Goal: Information Seeking & Learning: Learn about a topic

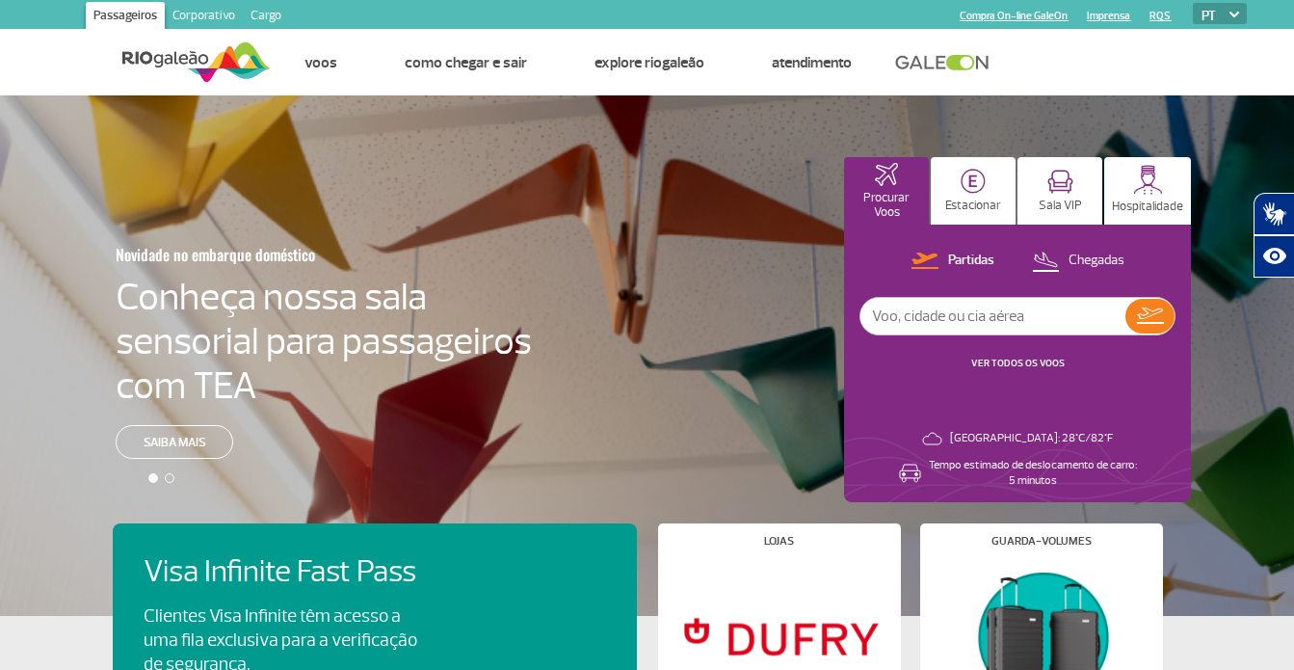
drag, startPoint x: 54, startPoint y: 110, endPoint x: 340, endPoint y: 511, distance: 492.5
click at [307, 511] on div "Novidade no embarque doméstico Conheça nossa sala sensorial para passageiros co…" at bounding box center [647, 355] width 1294 height 520
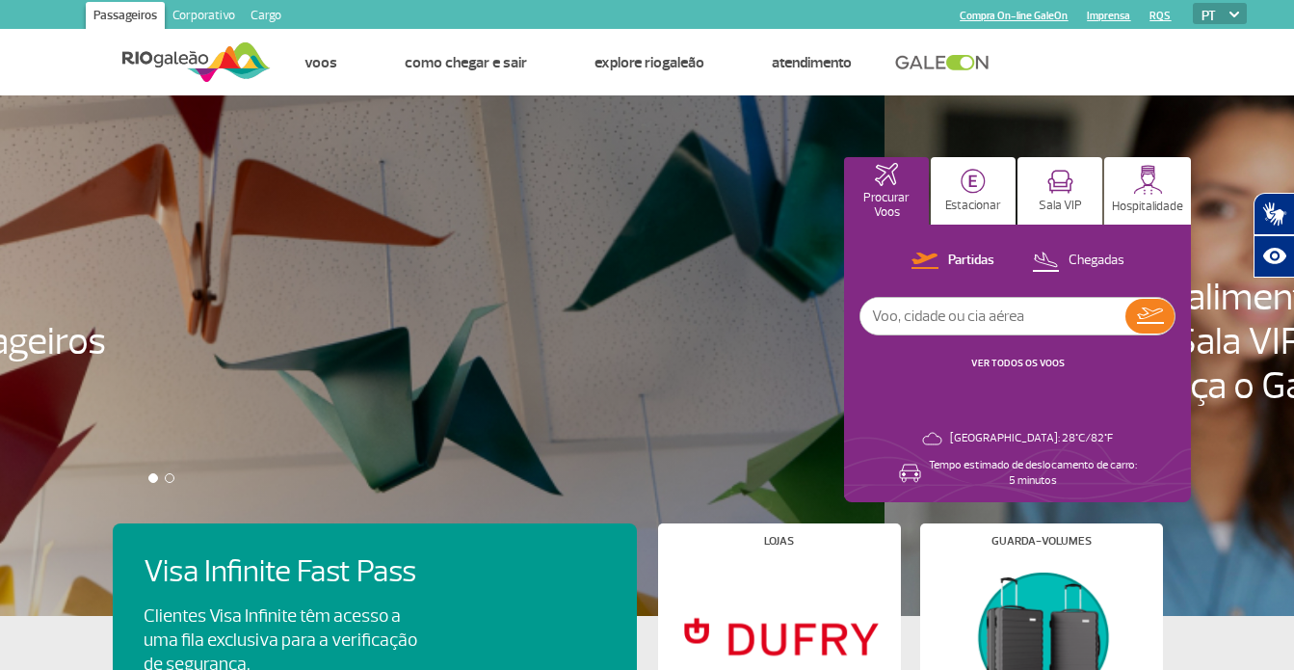
drag, startPoint x: 729, startPoint y: 463, endPoint x: 245, endPoint y: 390, distance: 490.0
click at [256, 392] on div "Novidade no embarque doméstico Conheça nossa sala sensorial para passageiros co…" at bounding box center [647, 355] width 1294 height 520
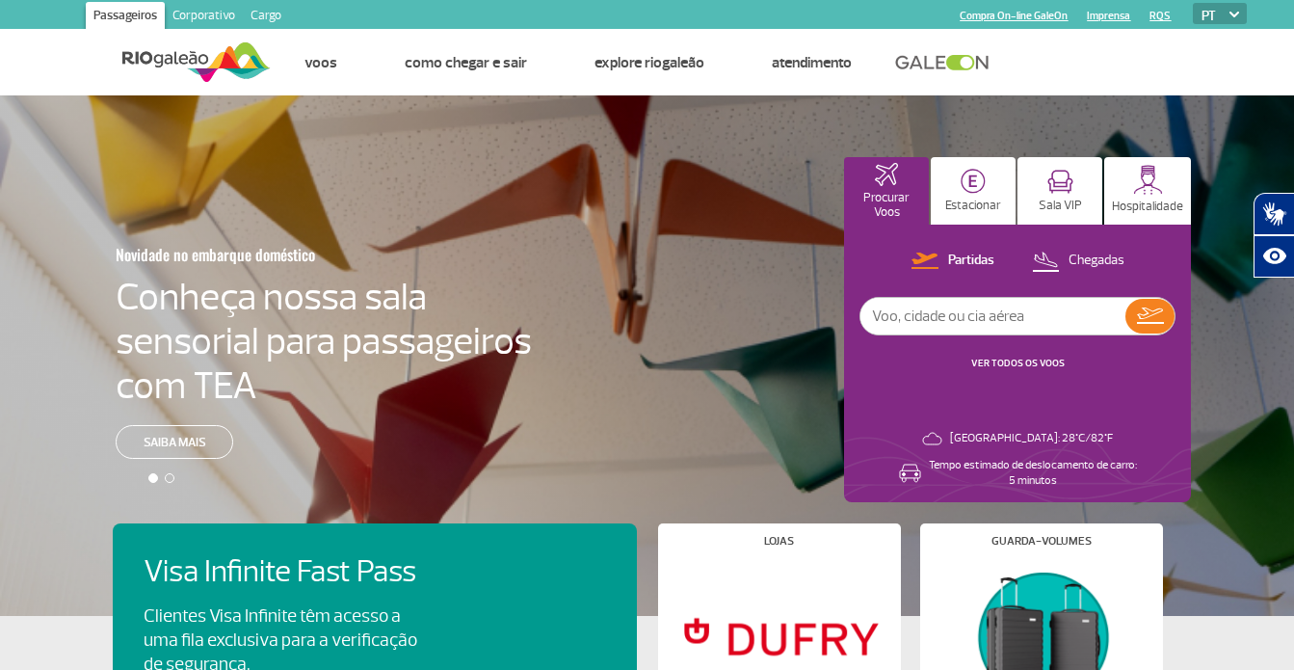
drag, startPoint x: 597, startPoint y: 328, endPoint x: 0, endPoint y: 219, distance: 607.2
click at [0, 219] on div "Novidade no embarque doméstico Conheça nossa sala sensorial para passageiros co…" at bounding box center [647, 355] width 1294 height 520
drag, startPoint x: 486, startPoint y: 176, endPoint x: 0, endPoint y: 129, distance: 487.9
click at [0, 132] on div "Novidade no embarque doméstico Conheça nossa sala sensorial para passageiros co…" at bounding box center [647, 355] width 1294 height 520
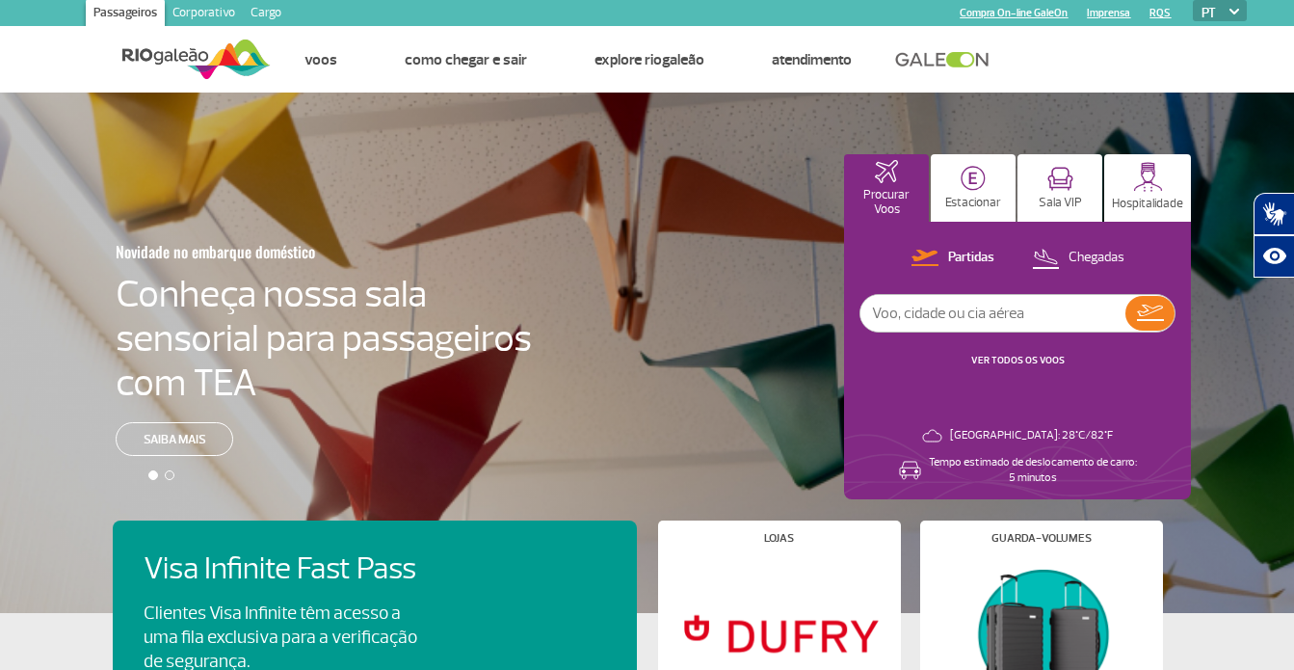
scroll to position [0, 0]
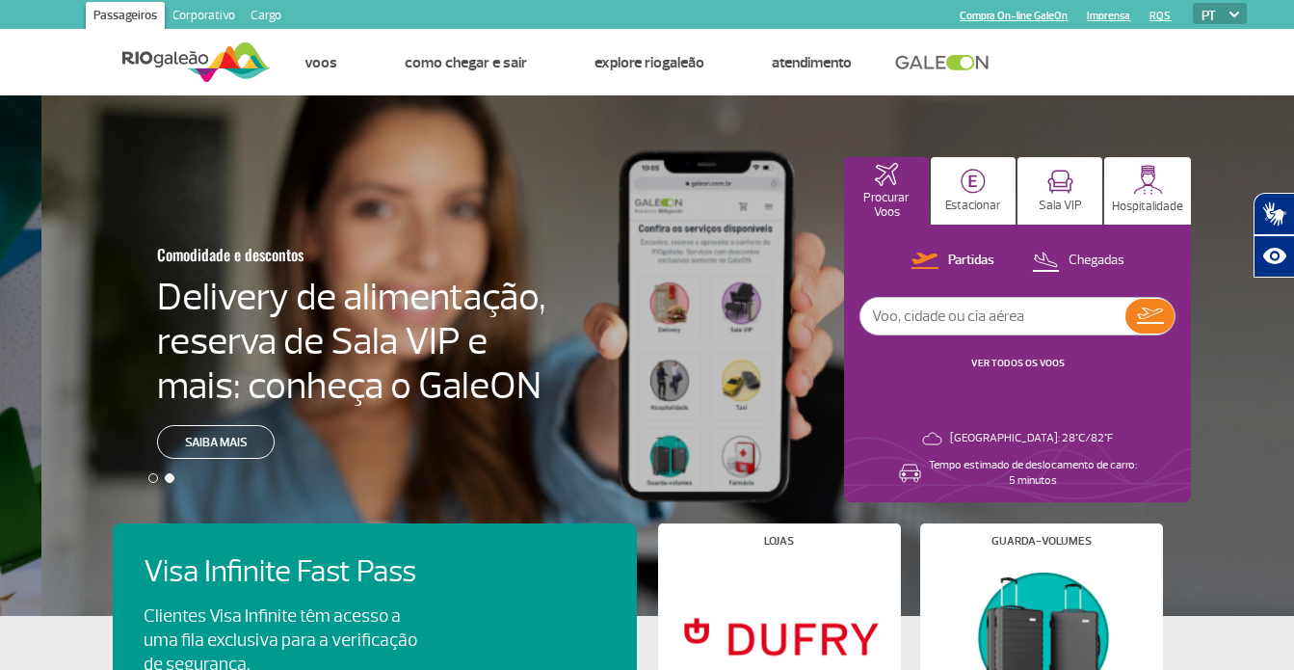
drag, startPoint x: 1269, startPoint y: 508, endPoint x: 0, endPoint y: 433, distance: 1271.2
click at [0, 433] on div "Novidade no embarque doméstico Conheça nossa sala sensorial para passageiros co…" at bounding box center [647, 355] width 1294 height 520
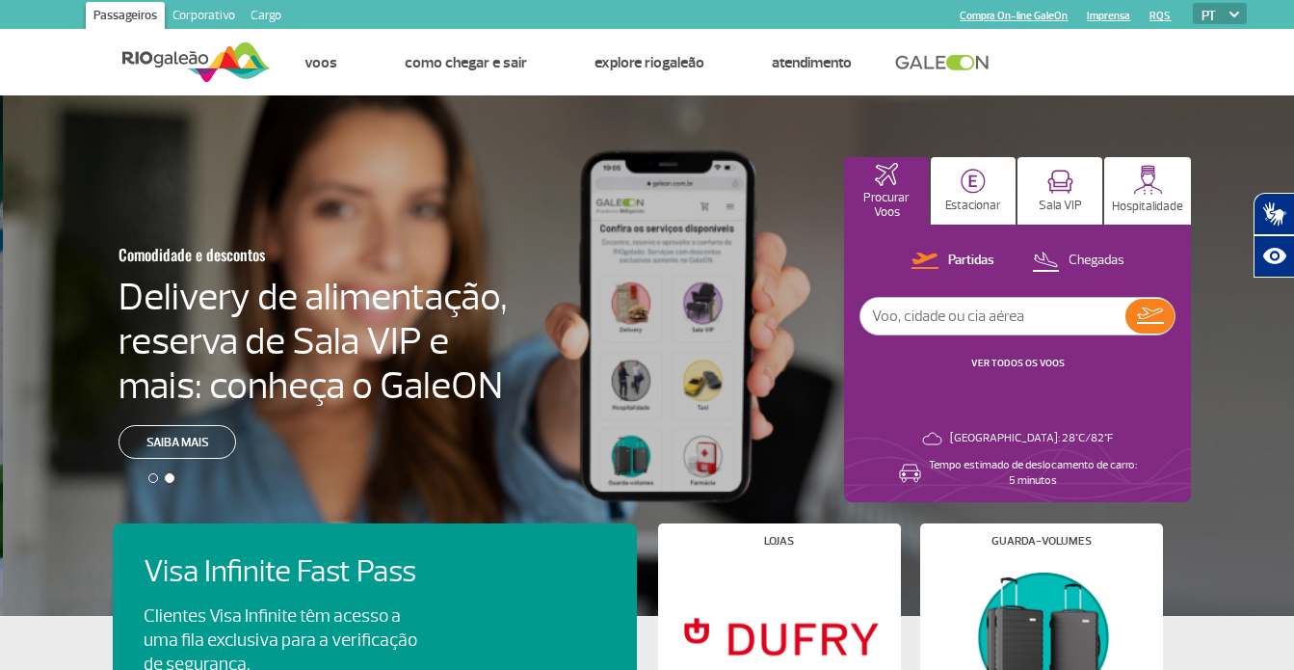
scroll to position [0, 1310]
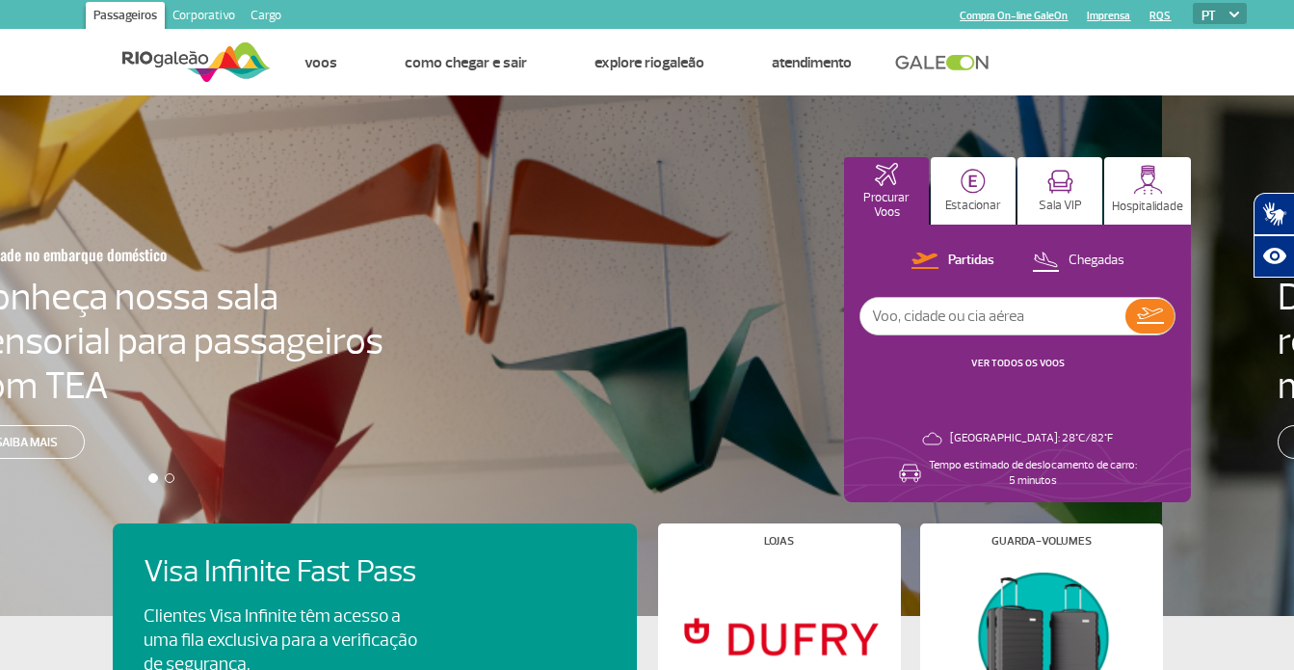
drag, startPoint x: 148, startPoint y: 176, endPoint x: 1309, endPoint y: 183, distance: 1161.1
click at [1294, 183] on html "Passageiros Corporativo Cargo Compra On-line GaleOn Imprensa RQS PT ENG ESP Pág…" at bounding box center [647, 335] width 1294 height 670
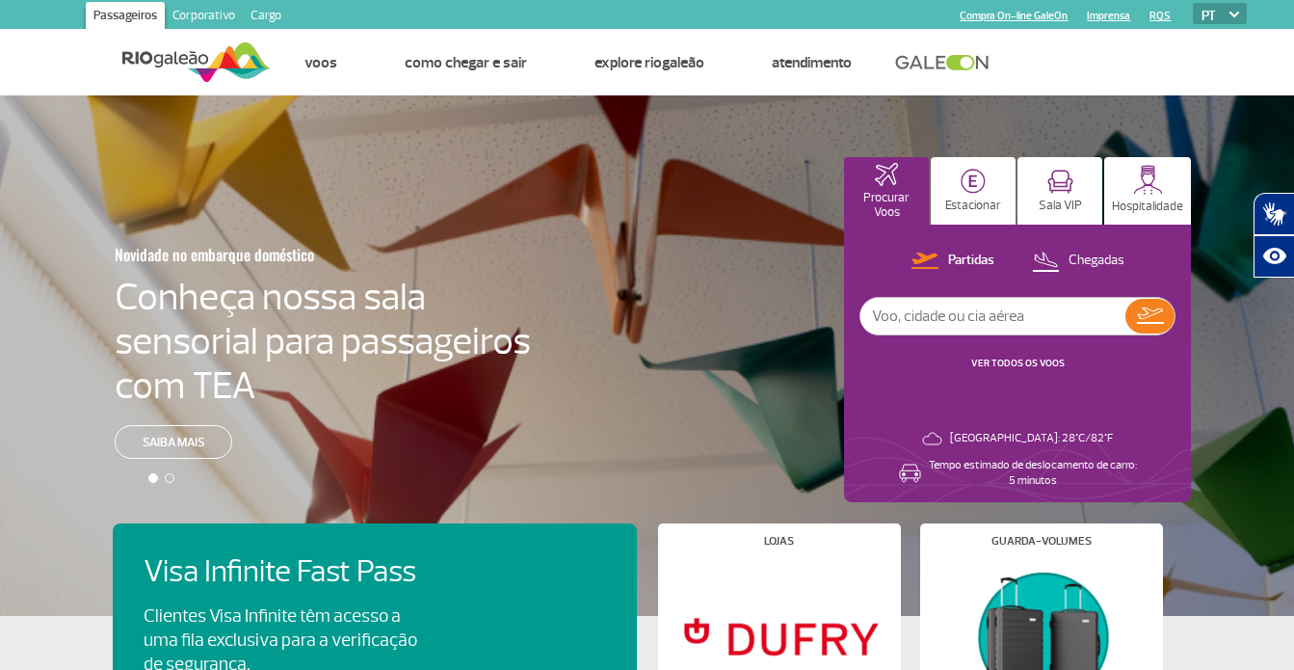
scroll to position [0, 0]
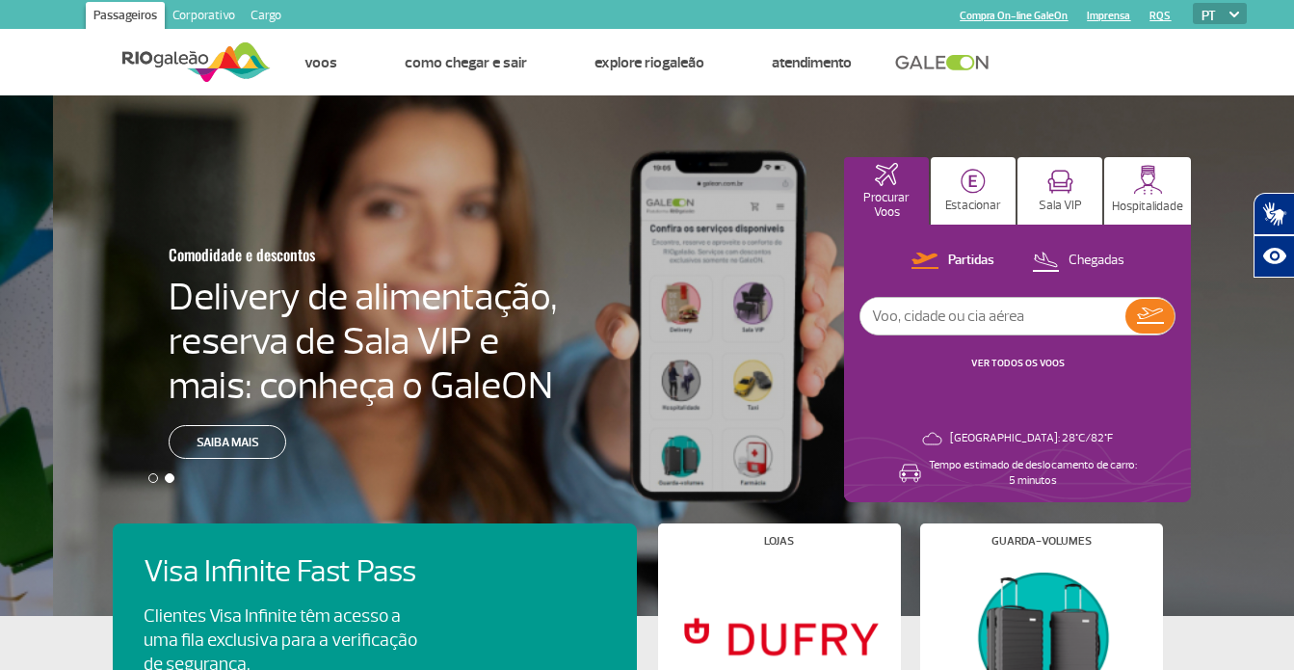
drag, startPoint x: 1257, startPoint y: 122, endPoint x: 0, endPoint y: 125, distance: 1257.4
click at [0, 125] on div "Novidade no embarque doméstico Conheça nossa sala sensorial para passageiros co…" at bounding box center [647, 355] width 1294 height 520
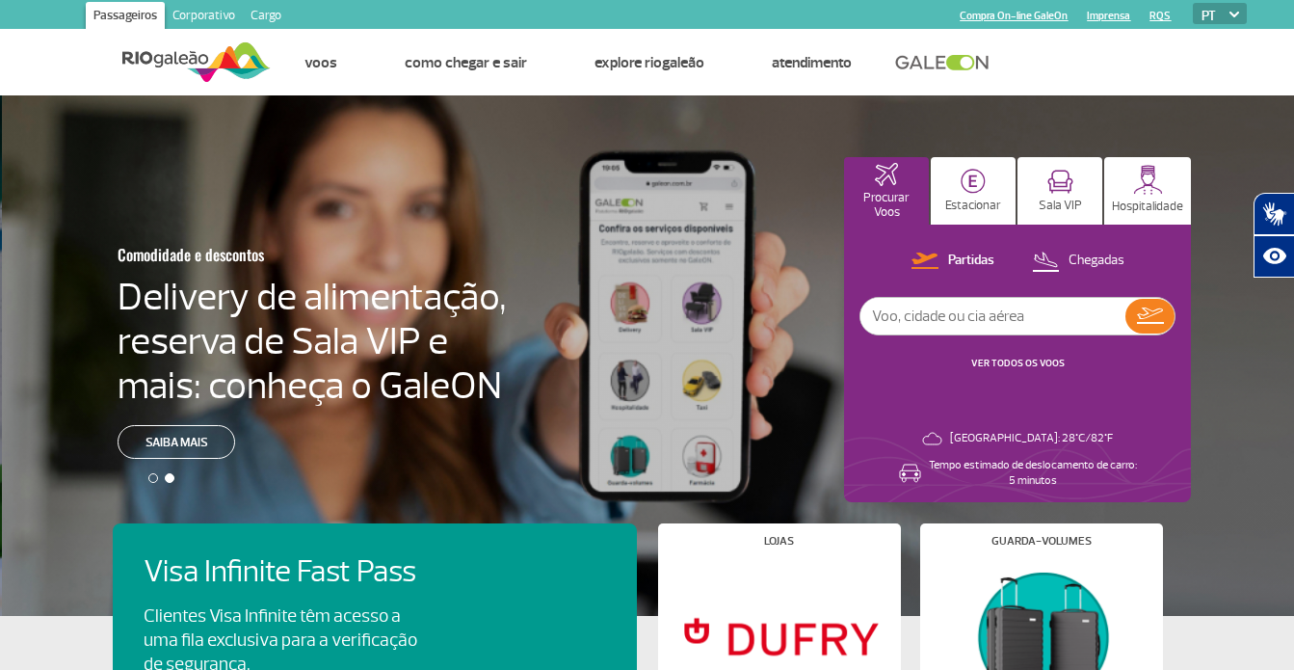
scroll to position [0, 1310]
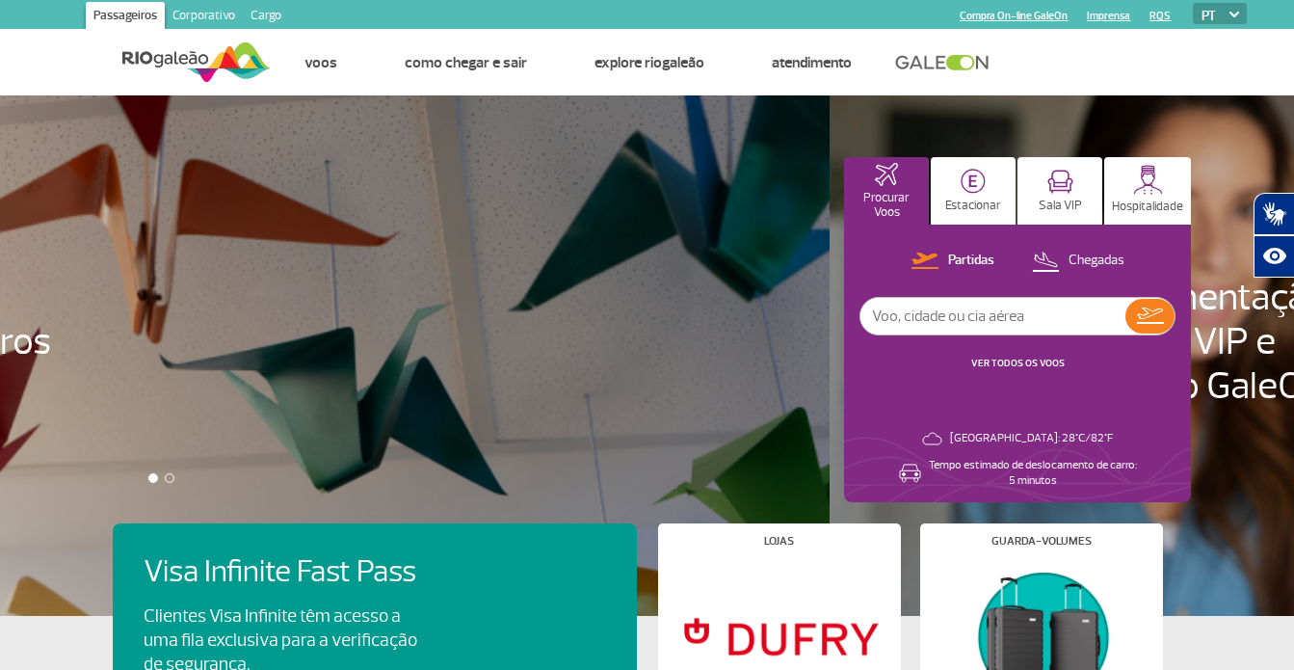
drag, startPoint x: 398, startPoint y: 170, endPoint x: 1228, endPoint y: 163, distance: 829.6
click at [1228, 163] on div "Novidade no embarque doméstico Conheça nossa sala sensorial para passageiros co…" at bounding box center [647, 355] width 1294 height 520
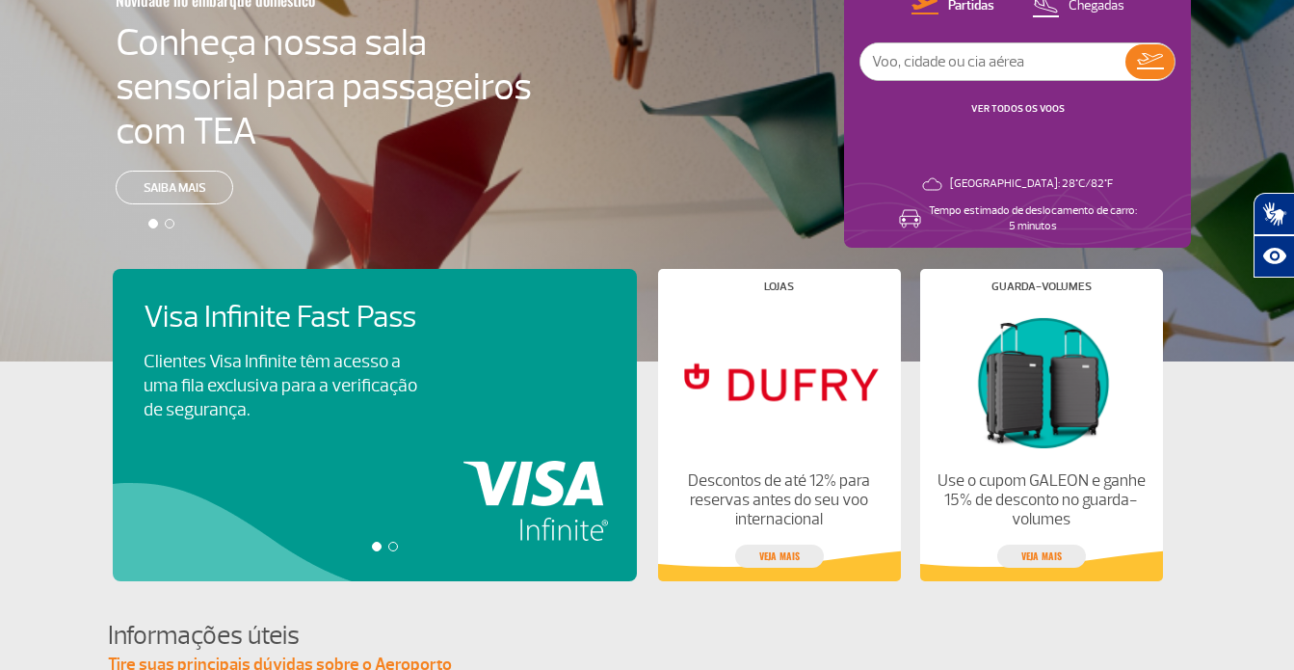
scroll to position [0, 0]
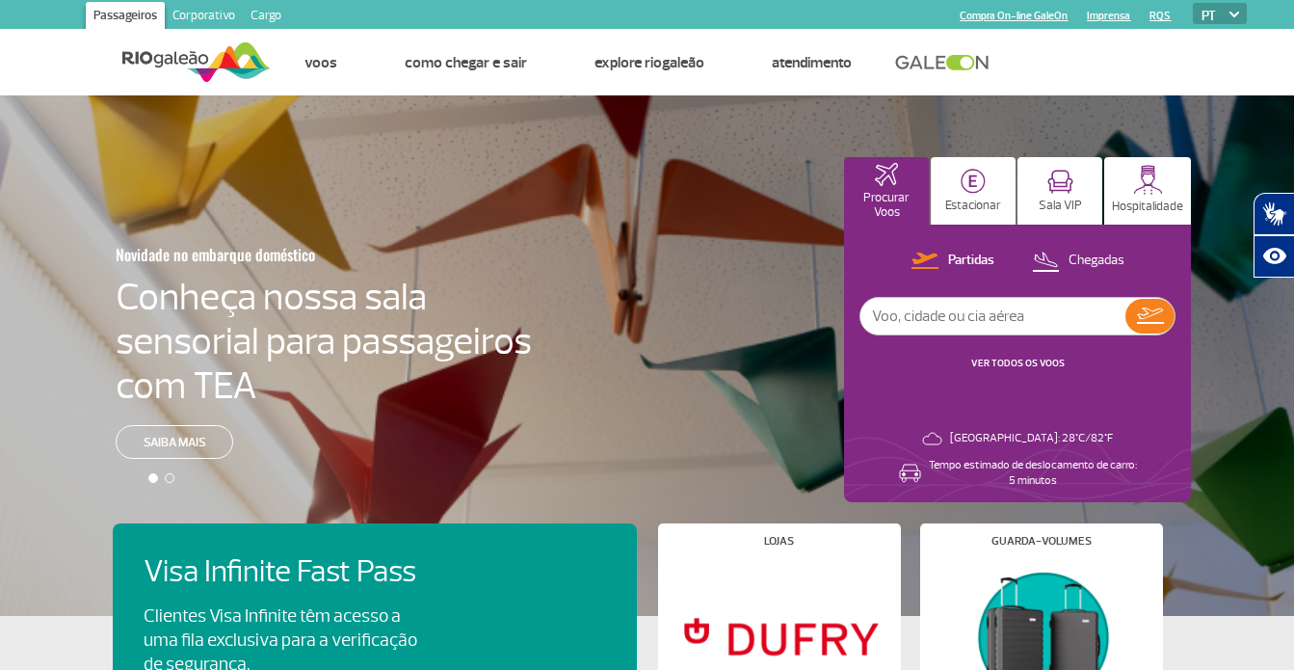
click at [925, 68] on link at bounding box center [947, 62] width 104 height 17
click at [193, 5] on link "Corporativo" at bounding box center [204, 17] width 78 height 31
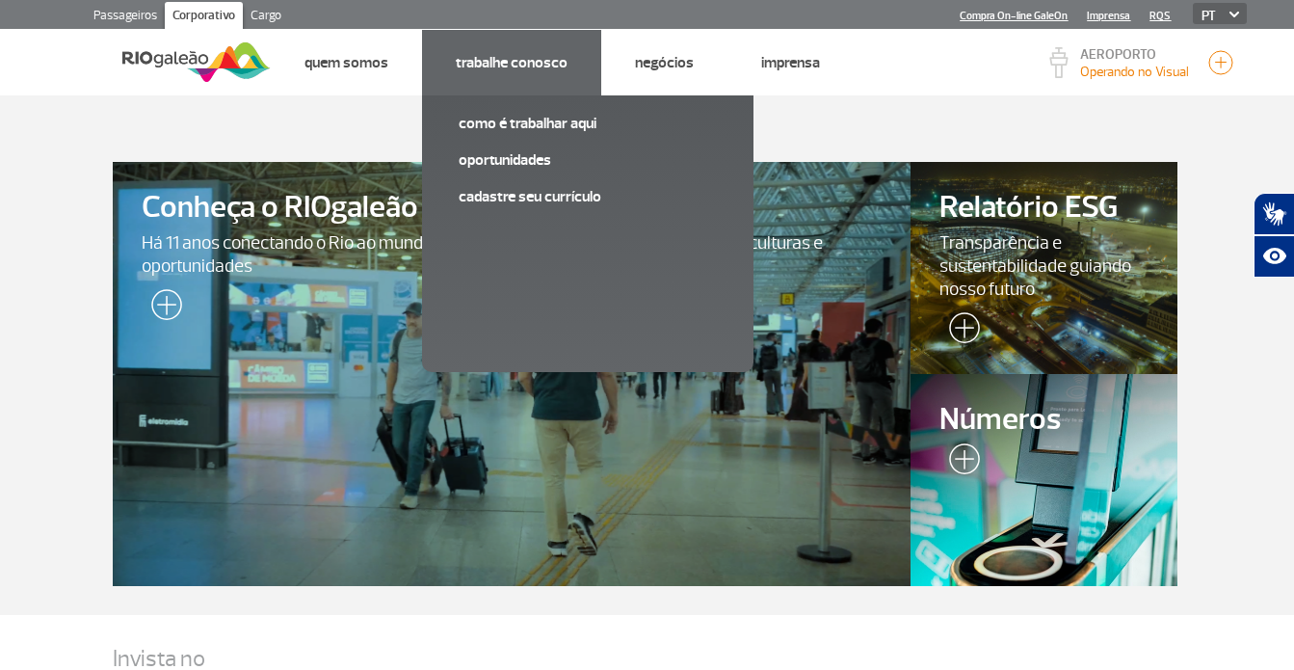
click at [494, 66] on link "Trabalhe Conosco" at bounding box center [512, 62] width 112 height 19
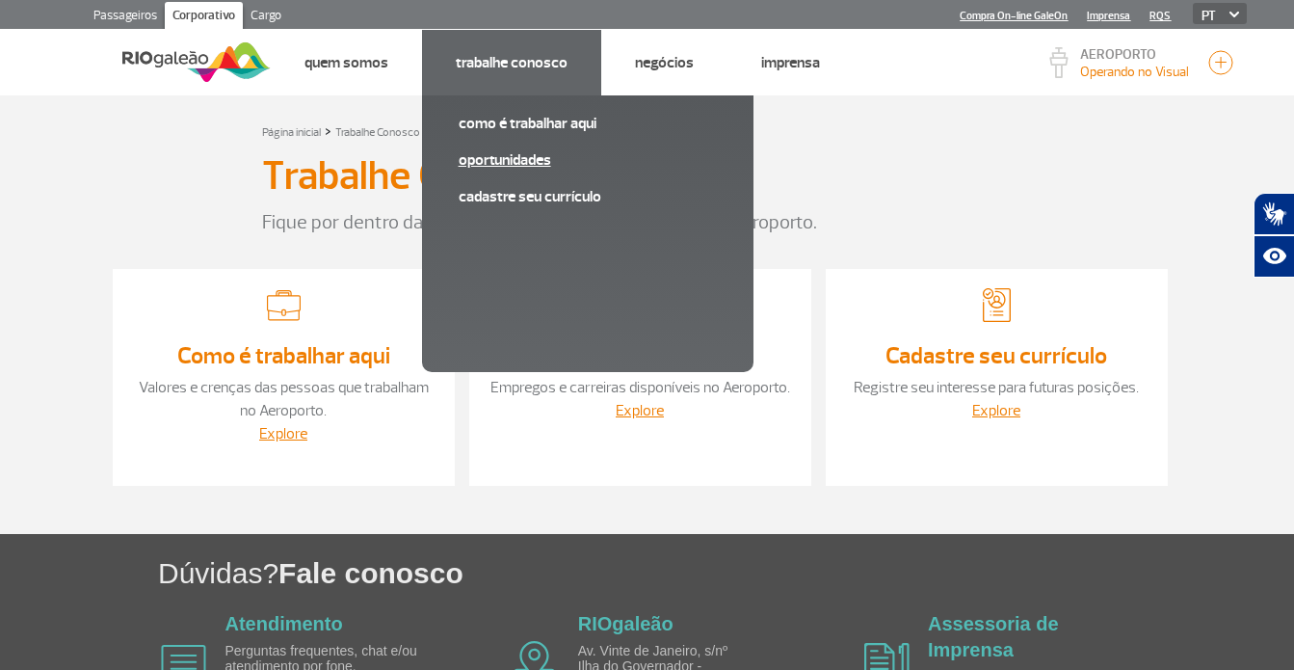
click at [525, 168] on link "Oportunidades" at bounding box center [588, 159] width 258 height 21
click at [509, 78] on li "Trabalhe Conosco Como é trabalhar aqui Oportunidades Cadastre seu currículo" at bounding box center [511, 63] width 179 height 66
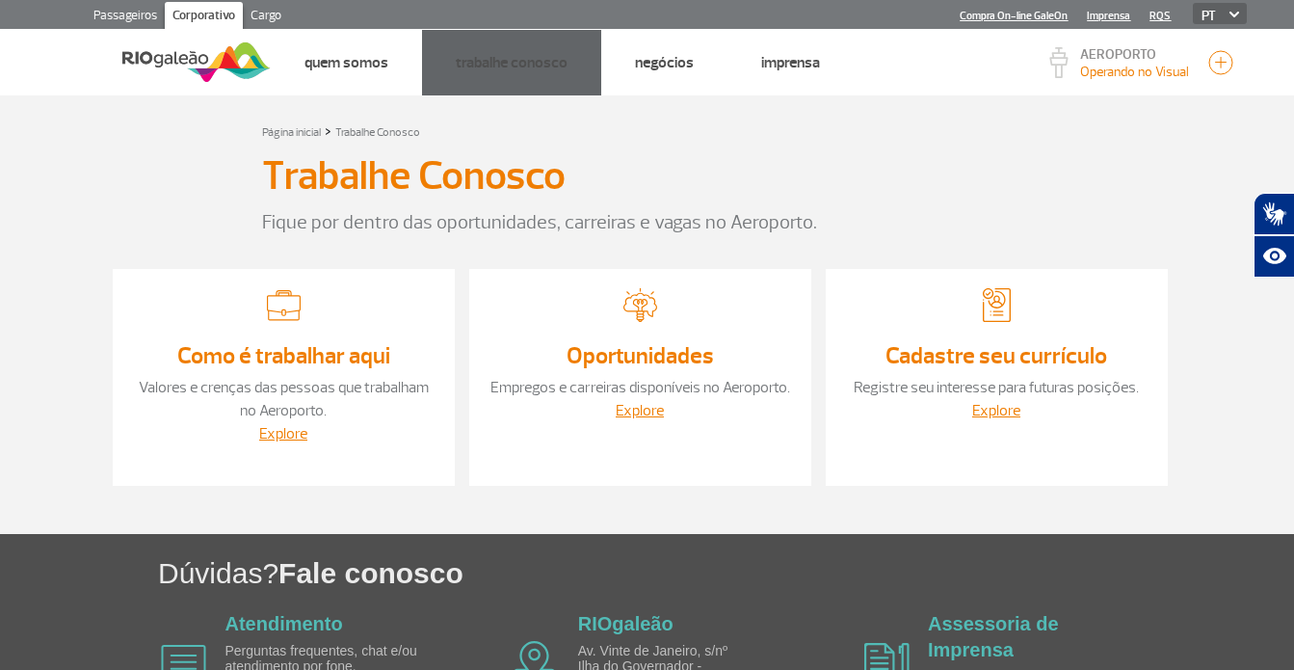
click at [0, 0] on link "Oportunidades" at bounding box center [0, 0] width 0 height 0
